Goal: Navigation & Orientation: Find specific page/section

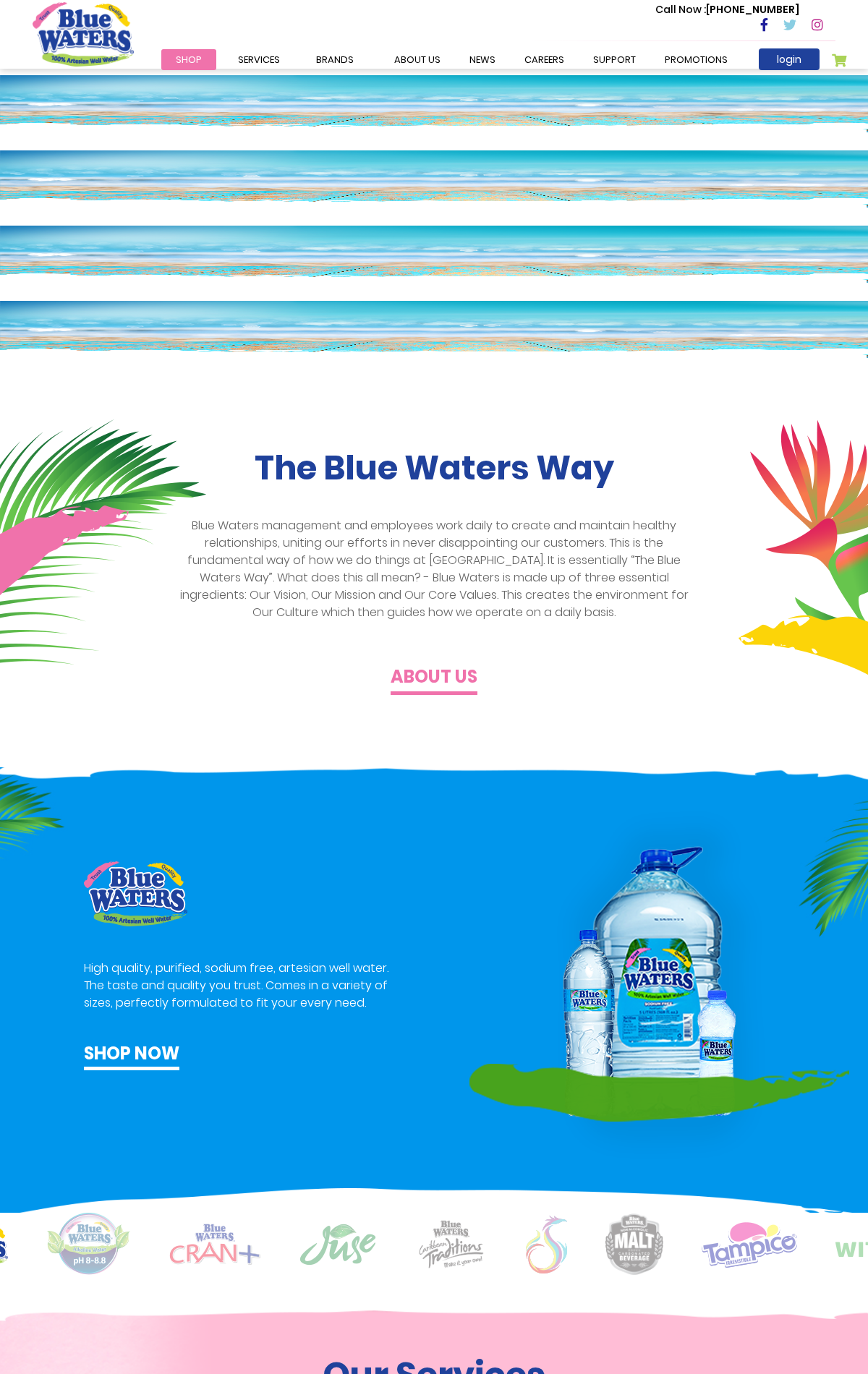
scroll to position [1545, 0]
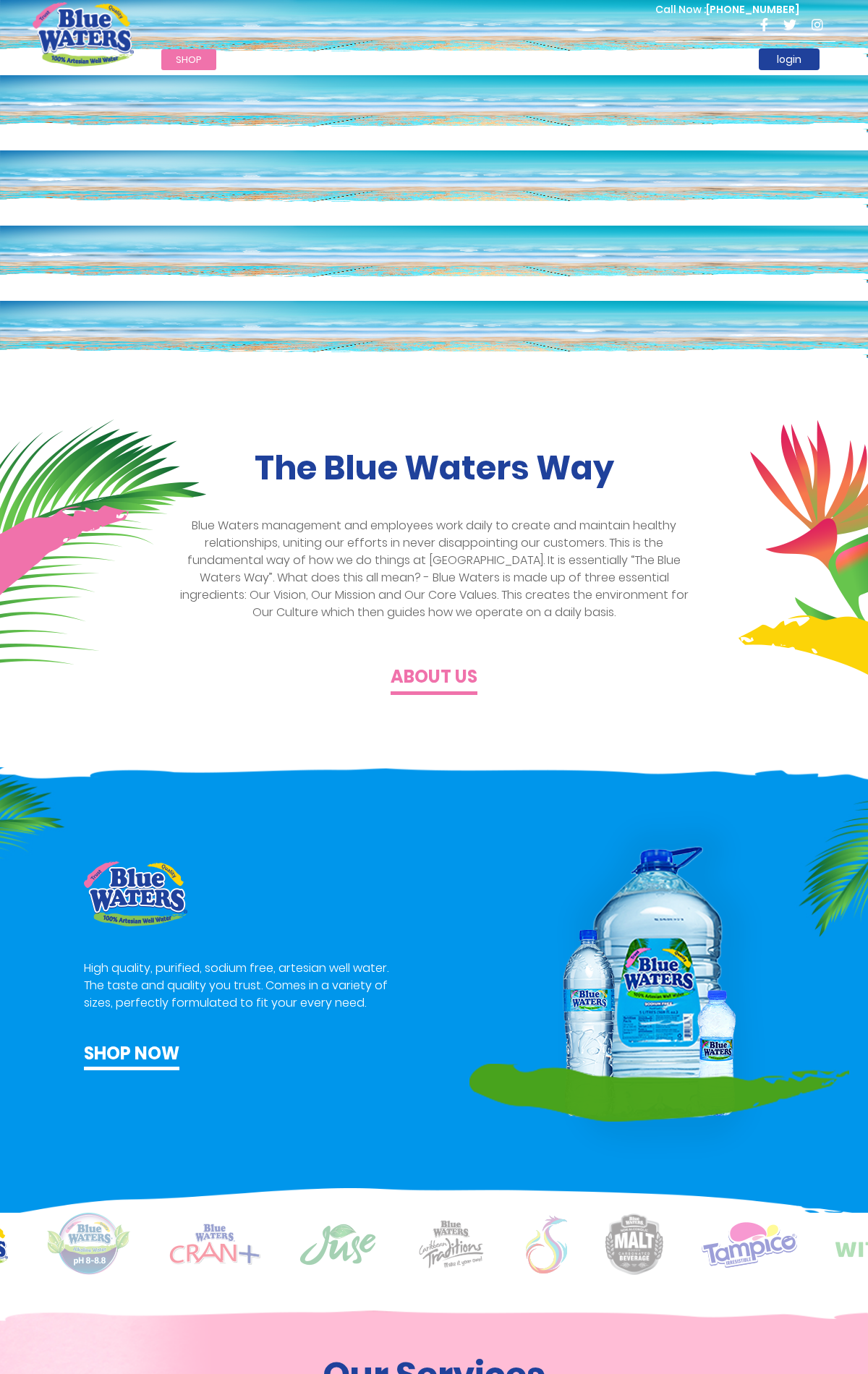
scroll to position [1545, 0]
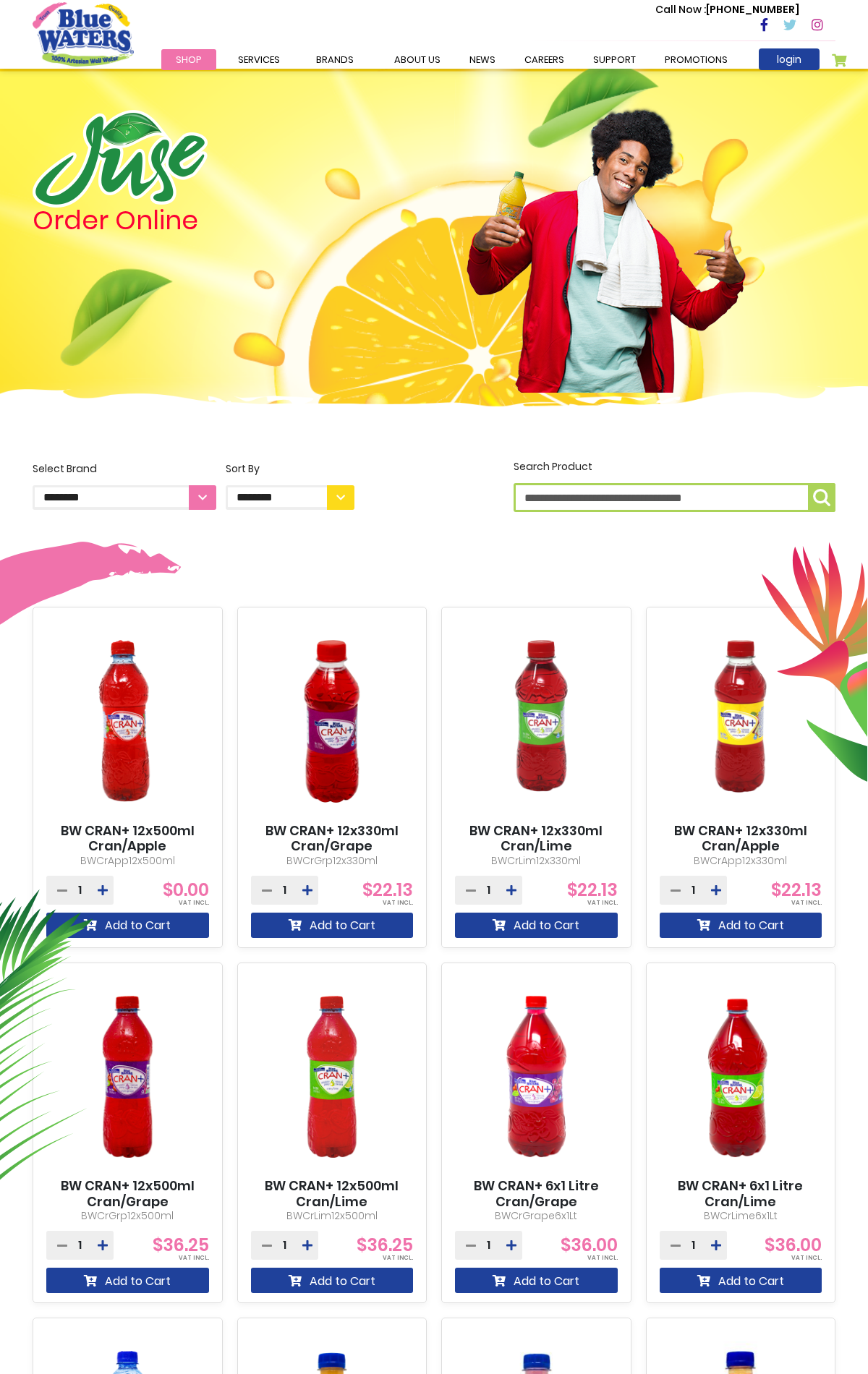
scroll to position [978, 0]
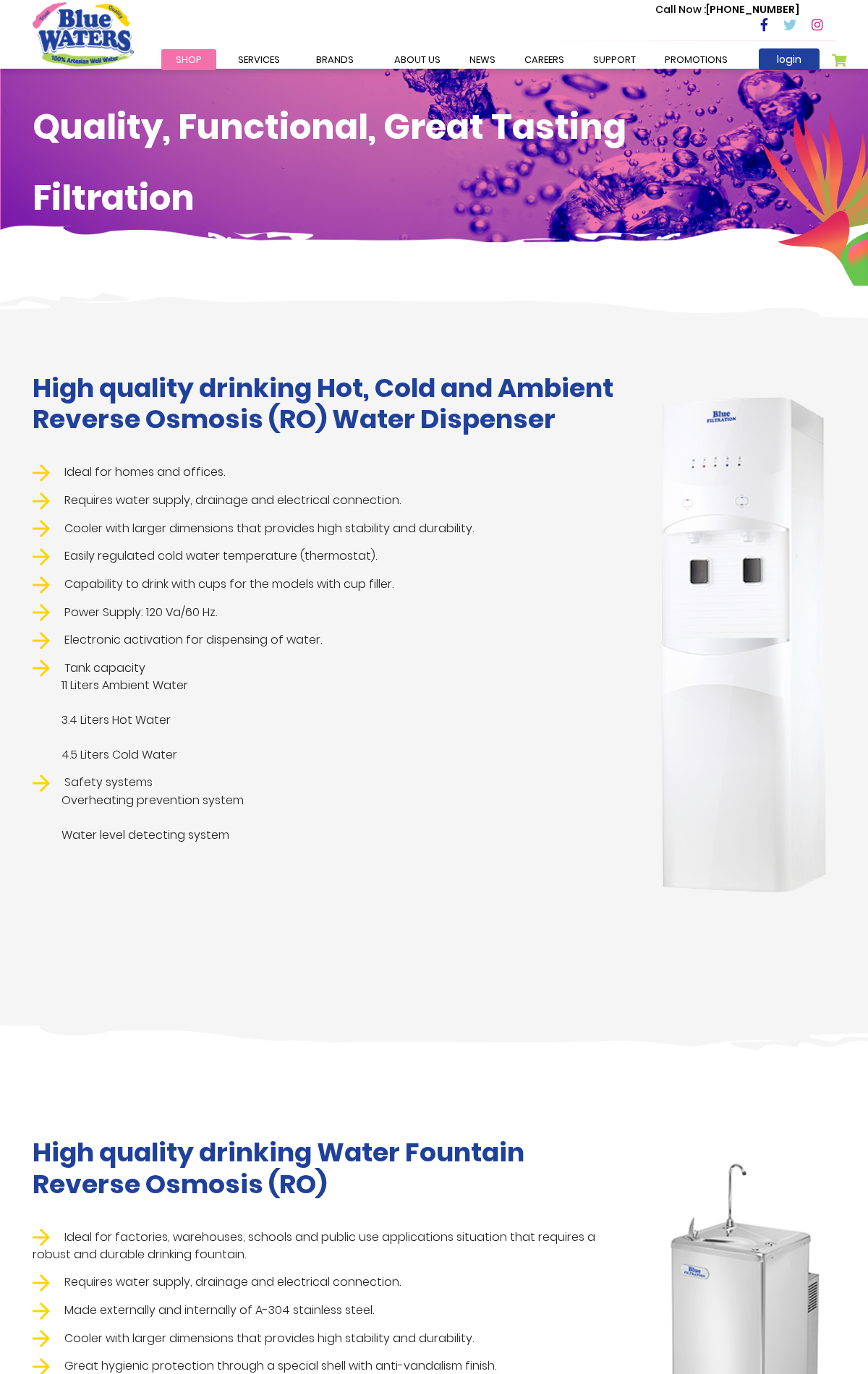
scroll to position [2532, 0]
